Goal: Information Seeking & Learning: Check status

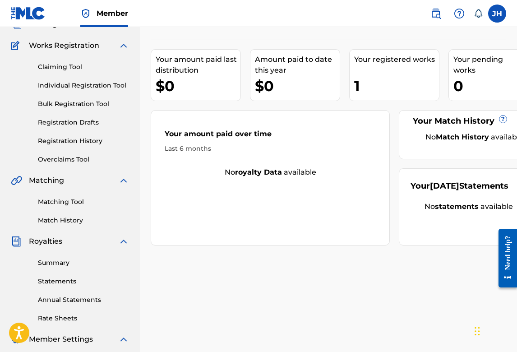
scroll to position [79, 0]
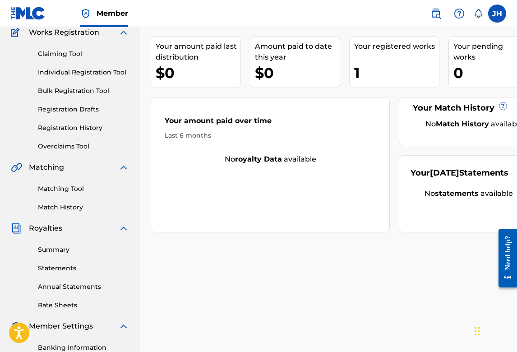
click at [64, 250] on link "Summary" at bounding box center [83, 249] width 91 height 9
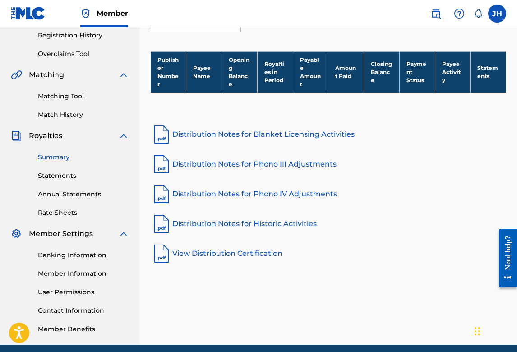
scroll to position [172, 0]
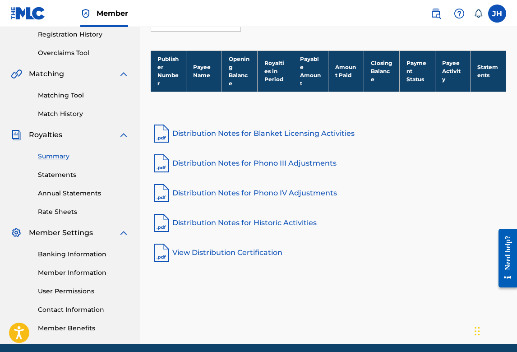
click at [245, 136] on link "Distribution Notes for Blanket Licensing Activities" at bounding box center [329, 134] width 356 height 22
click at [454, 67] on th "Payee Activity" at bounding box center [453, 71] width 36 height 41
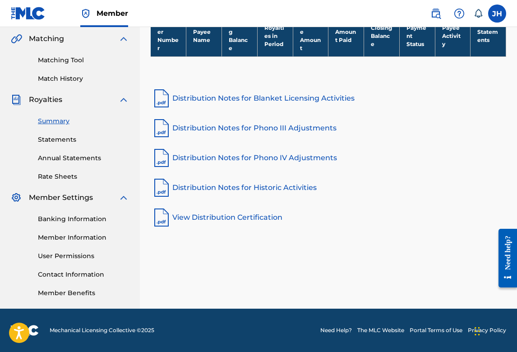
scroll to position [208, 0]
click at [233, 218] on link "View Distribution Certification" at bounding box center [329, 218] width 356 height 22
click at [72, 158] on link "Annual Statements" at bounding box center [83, 157] width 91 height 9
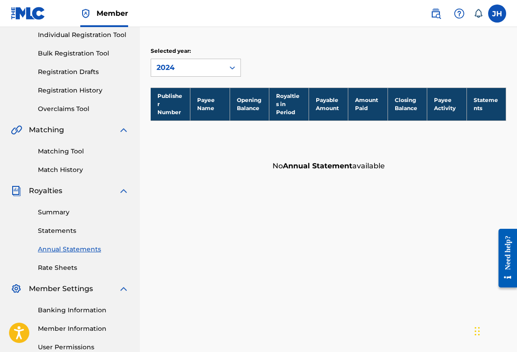
scroll to position [118, 0]
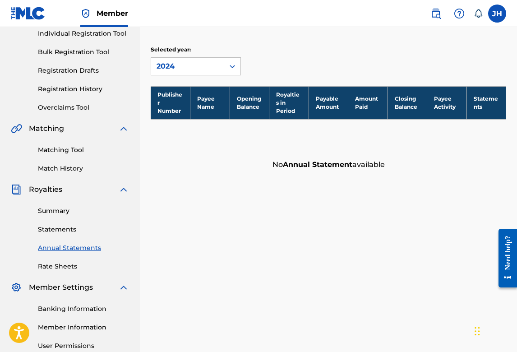
click at [53, 214] on link "Summary" at bounding box center [83, 210] width 91 height 9
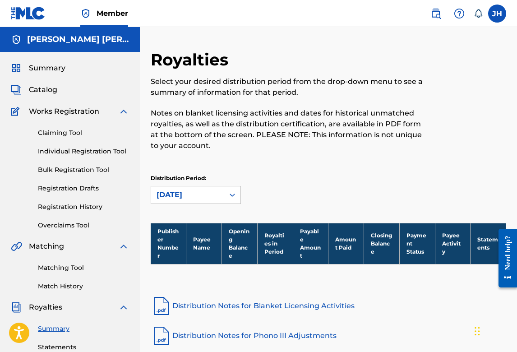
click at [53, 70] on span "Summary" at bounding box center [47, 68] width 37 height 11
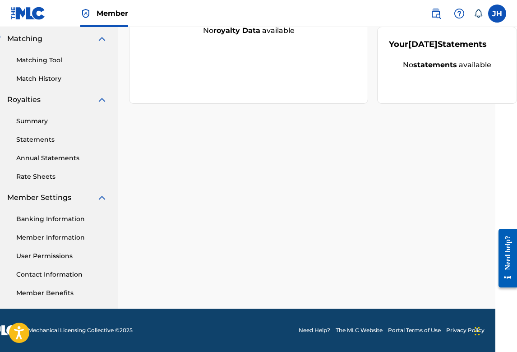
scroll to position [208, 22]
